Goal: Obtain resource: Obtain resource

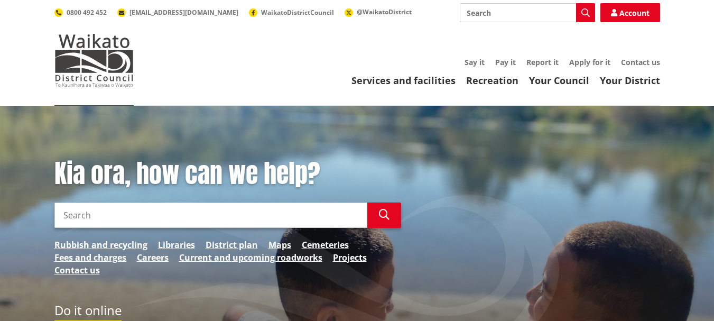
click at [469, 12] on input "Search" at bounding box center [527, 12] width 135 height 19
type input "road closure application"
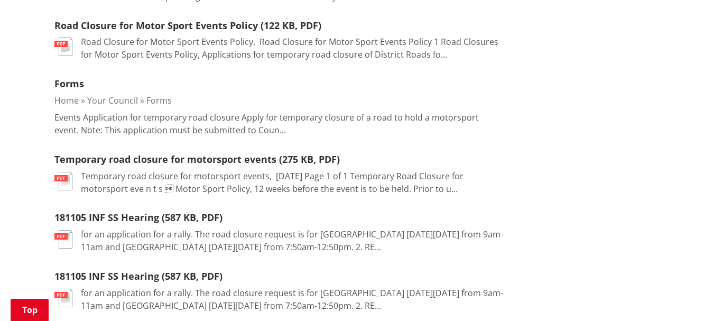
scroll to position [740, 0]
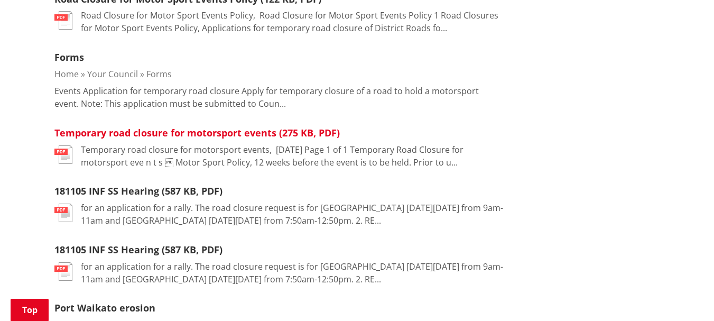
click at [89, 126] on link "Temporary road closure for motorsport events (275 KB, PDF)" at bounding box center [197, 132] width 286 height 13
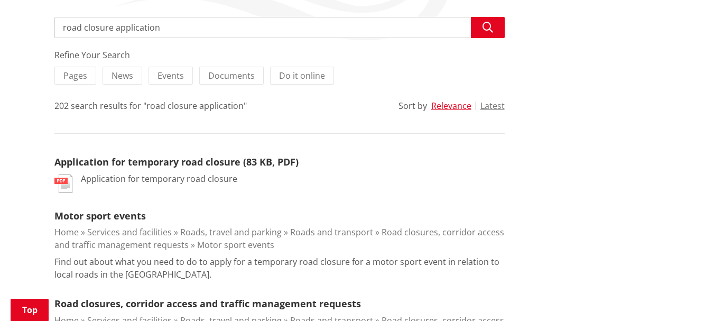
scroll to position [264, 0]
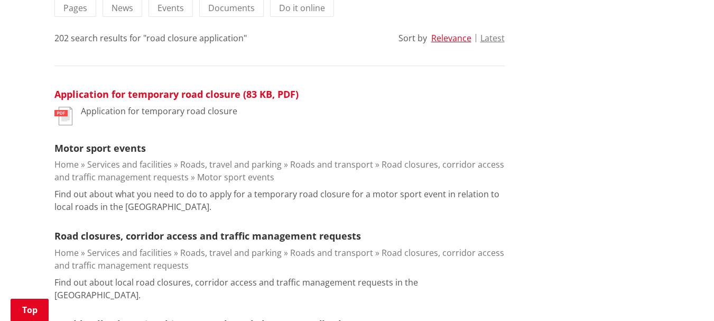
click at [106, 96] on link "Application for temporary road closure (83 KB, PDF)" at bounding box center [176, 94] width 244 height 13
